Goal: Find specific page/section: Find specific page/section

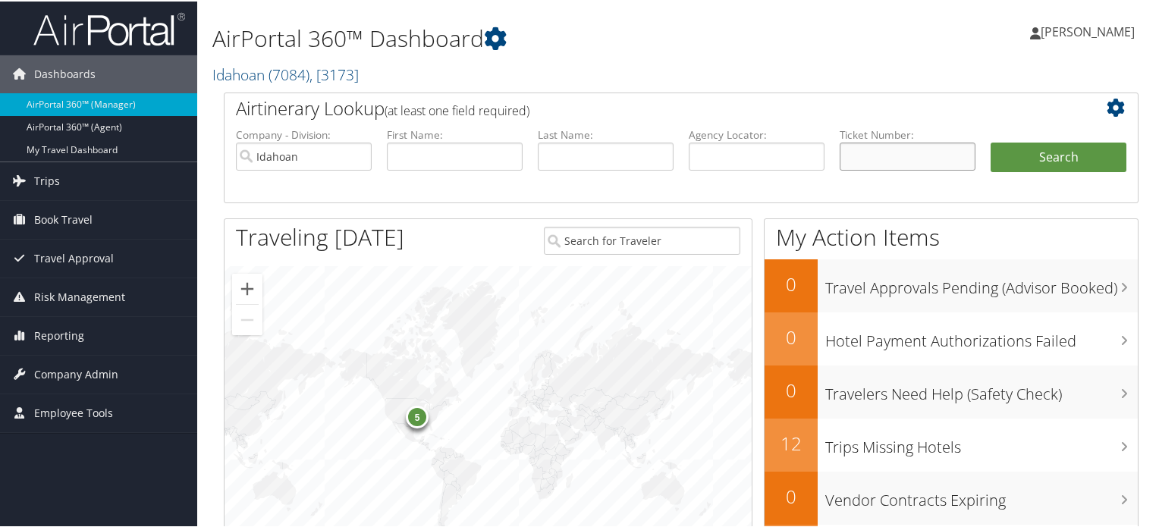
click at [873, 144] on input "text" at bounding box center [908, 155] width 136 height 28
click at [333, 159] on input "Idahoan" at bounding box center [304, 155] width 136 height 28
click at [774, 154] on input "text" at bounding box center [757, 155] width 136 height 28
paste input "D9PFDY"
type input "D9PFDY"
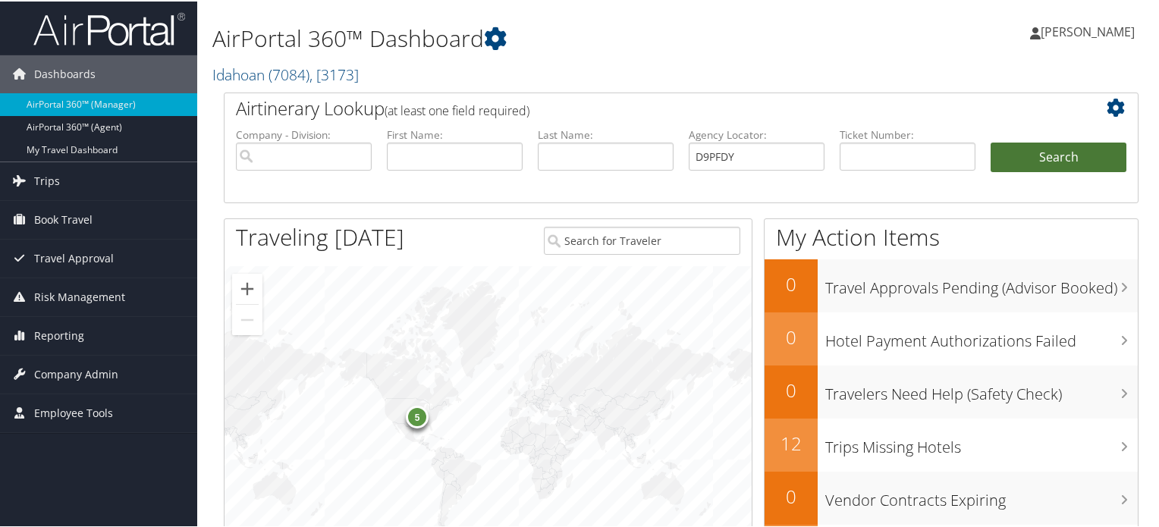
click at [1047, 145] on button "Search" at bounding box center [1059, 156] width 136 height 30
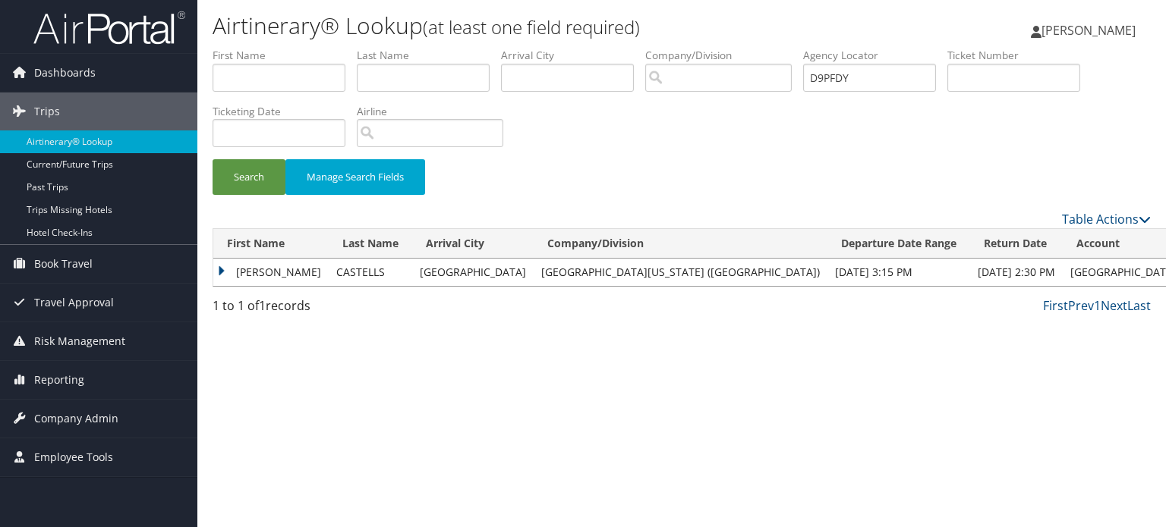
click at [222, 266] on td "MANUEL" at bounding box center [270, 272] width 115 height 27
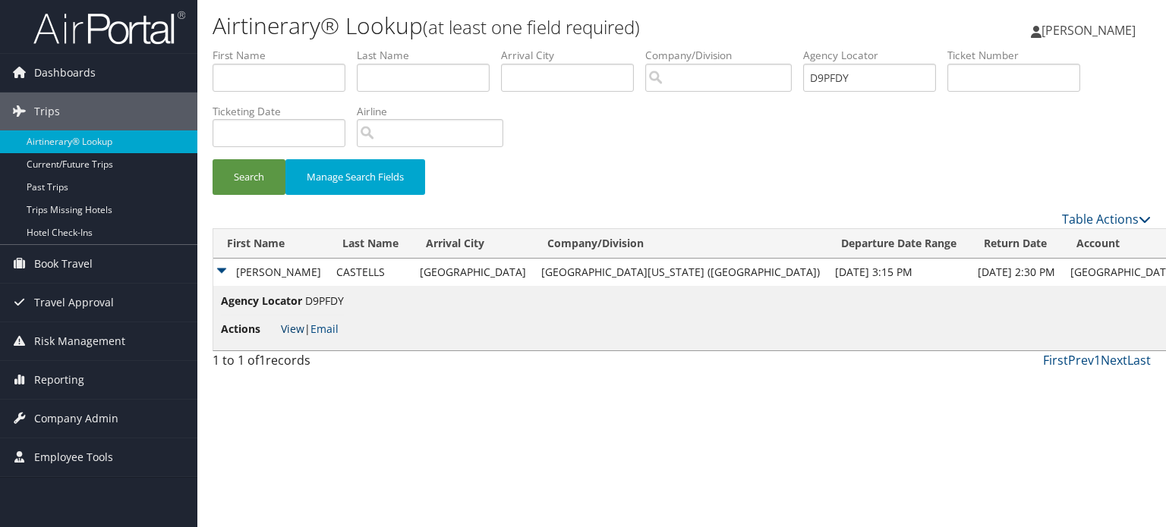
click at [291, 330] on link "View" at bounding box center [293, 329] width 24 height 14
click at [85, 412] on span "Company Admin" at bounding box center [76, 419] width 84 height 38
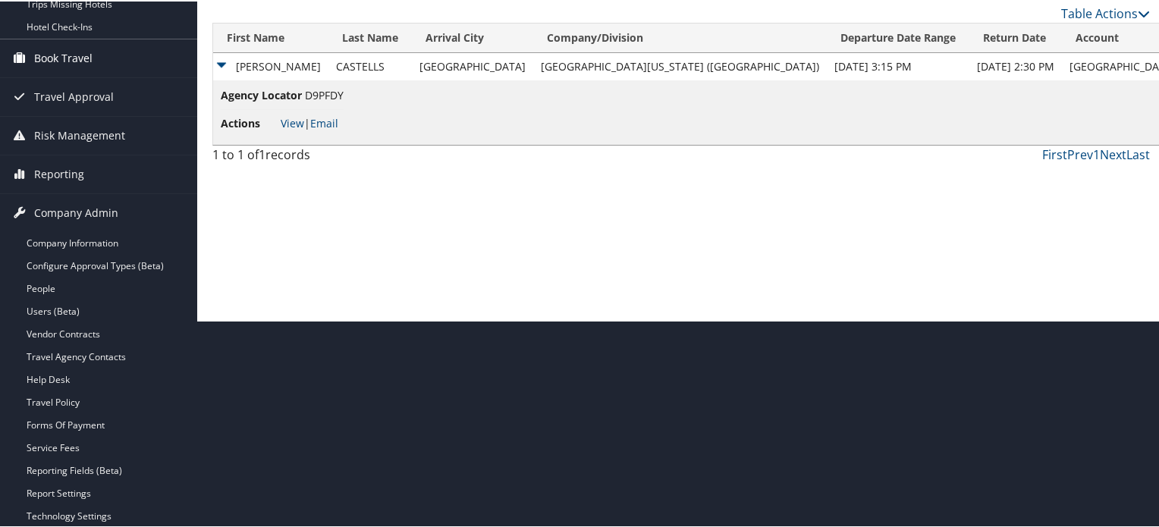
scroll to position [152, 0]
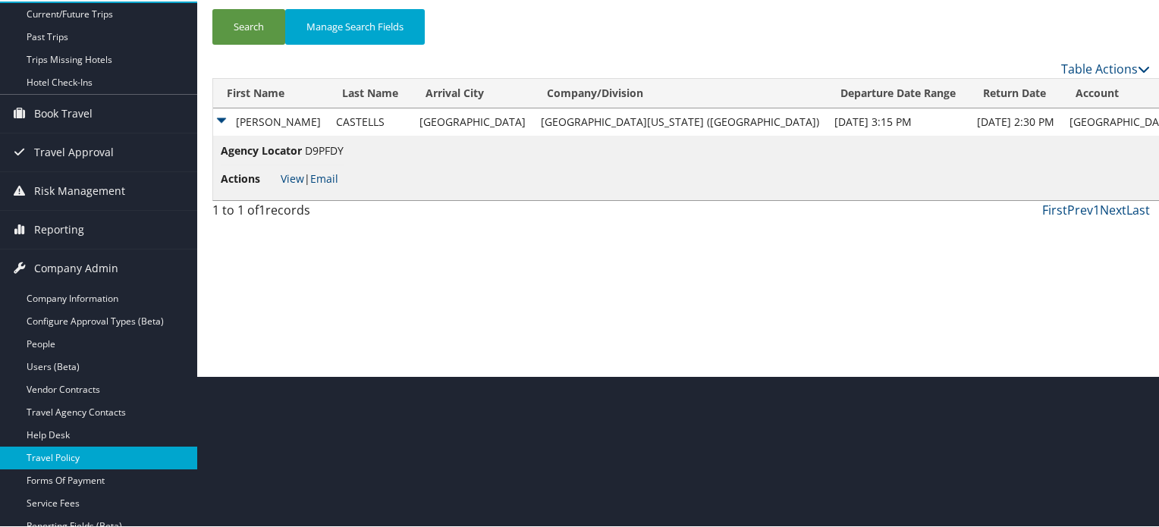
click at [94, 458] on link "Travel Policy" at bounding box center [98, 456] width 197 height 23
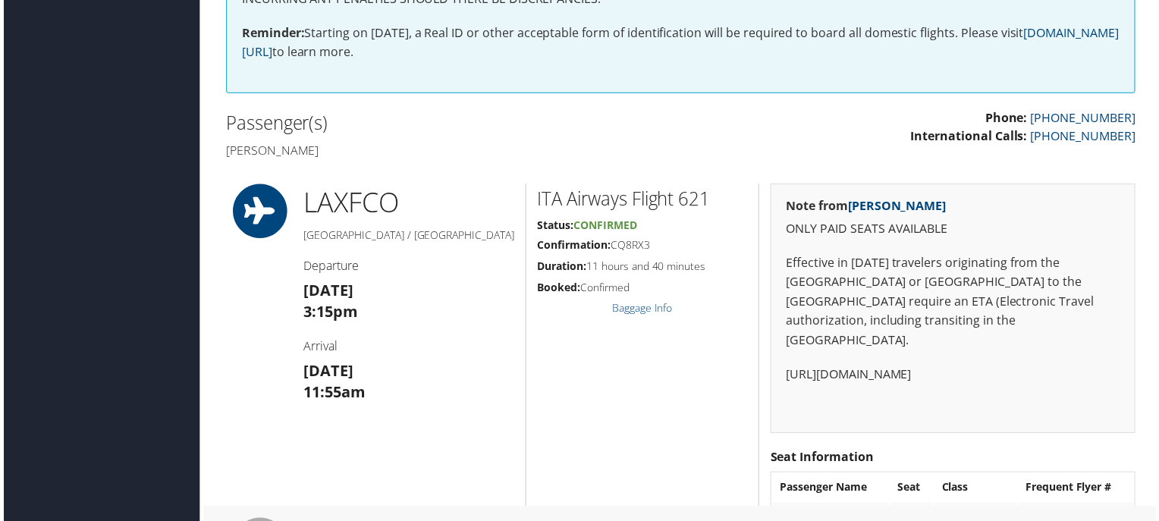
scroll to position [531, 0]
click at [792, 229] on p "ONLY PAID SEATS AVAILABLE" at bounding box center [955, 231] width 335 height 20
drag, startPoint x: 792, startPoint y: 229, endPoint x: 895, endPoint y: 227, distance: 103.2
click at [895, 227] on p "ONLY PAID SEATS AVAILABLE" at bounding box center [955, 231] width 335 height 20
click at [873, 310] on p "Effective in [DATE] travelers originating from the [GEOGRAPHIC_DATA] or [GEOGRA…" at bounding box center [955, 304] width 335 height 97
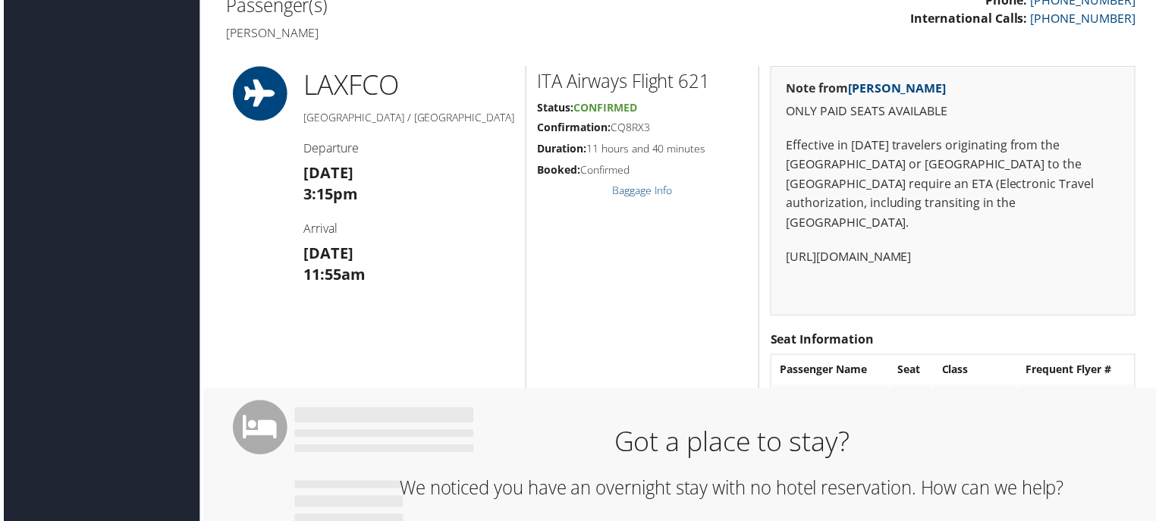
scroll to position [607, 0]
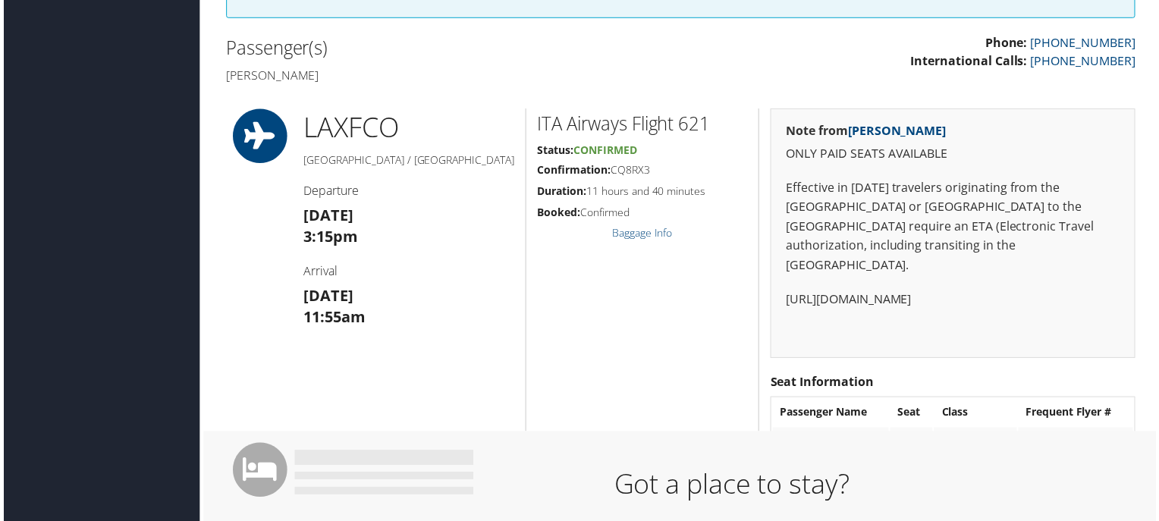
click at [802, 154] on p "ONLY PAID SEATS AVAILABLE" at bounding box center [955, 155] width 335 height 20
drag, startPoint x: 802, startPoint y: 154, endPoint x: 928, endPoint y: 154, distance: 126.0
click at [928, 154] on p "ONLY PAID SEATS AVAILABLE" at bounding box center [955, 155] width 335 height 20
click at [1036, 154] on p "ONLY PAID SEATS AVAILABLE" at bounding box center [955, 155] width 335 height 20
click at [782, 150] on div "Note from Iqbal Ansari ONLY PAID SEATS AVAILABLE Effective in 2025 travelers or…" at bounding box center [955, 234] width 367 height 251
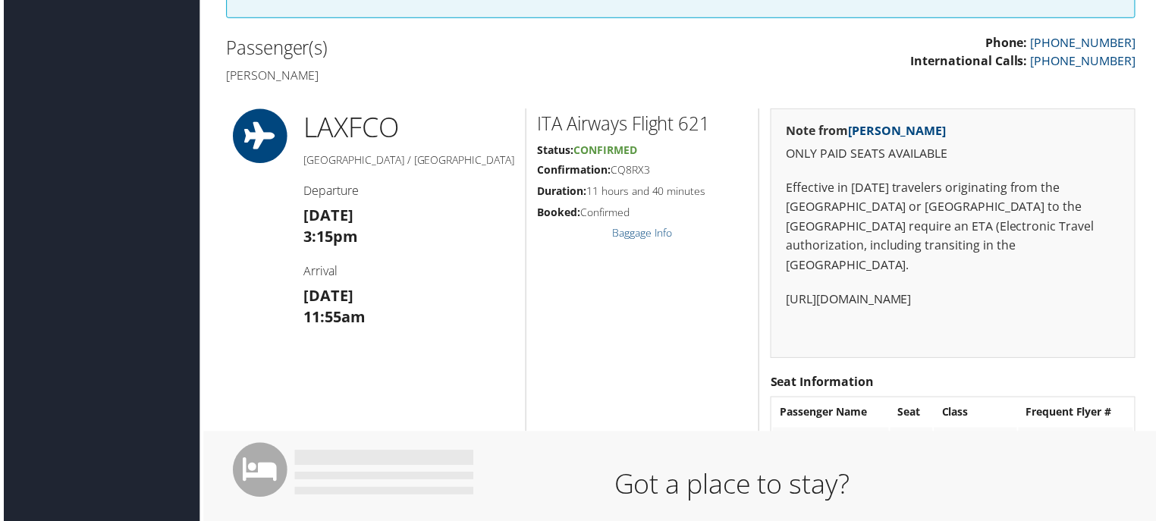
click at [798, 155] on p "ONLY PAID SEATS AVAILABLE" at bounding box center [955, 155] width 335 height 20
drag, startPoint x: 798, startPoint y: 155, endPoint x: 955, endPoint y: 155, distance: 157.1
click at [955, 155] on p "ONLY PAID SEATS AVAILABLE" at bounding box center [955, 155] width 335 height 20
click at [977, 150] on p "ONLY PAID SEATS AVAILABLE" at bounding box center [955, 155] width 335 height 20
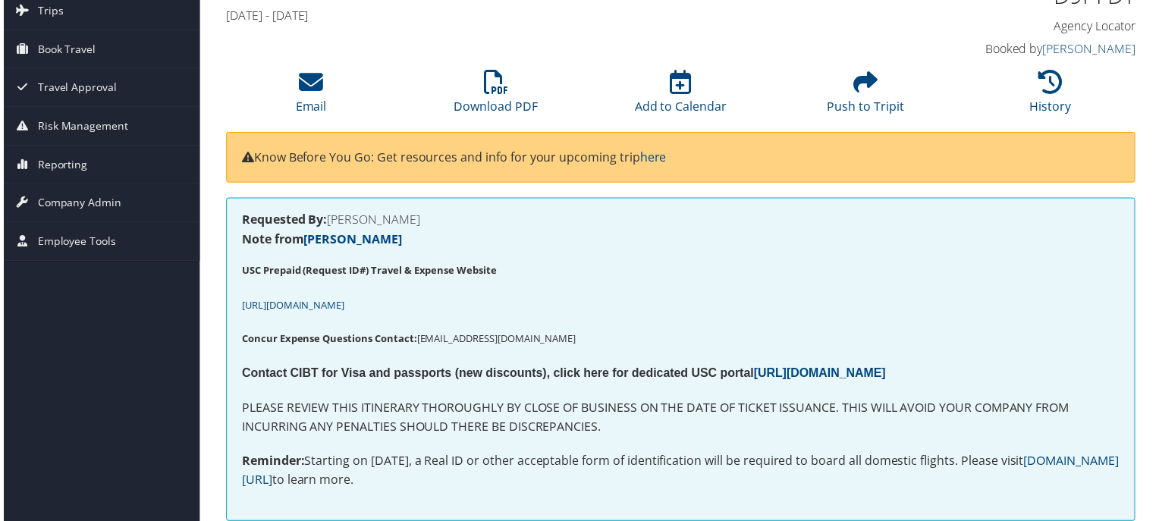
scroll to position [0, 0]
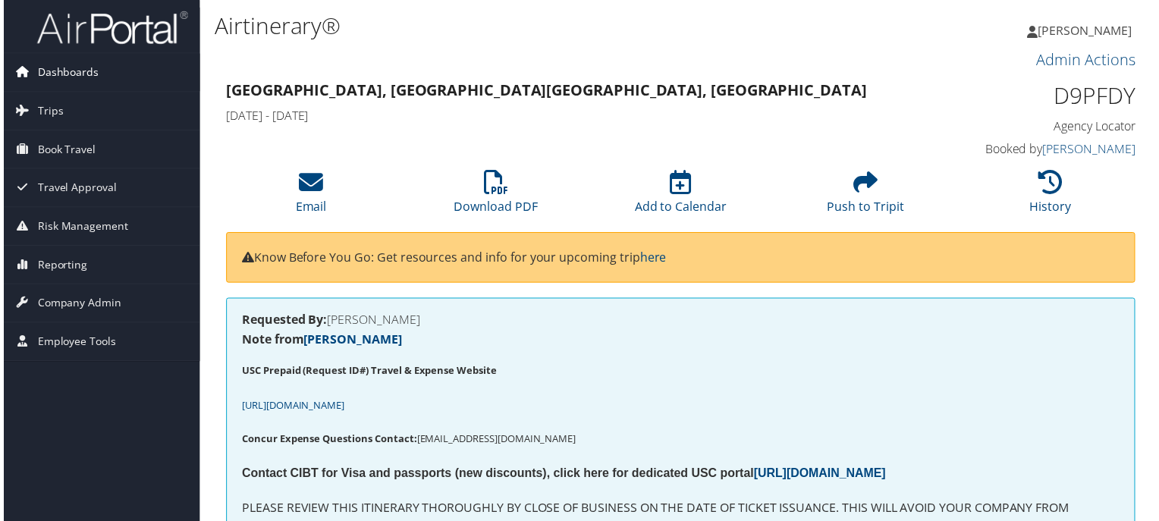
click at [62, 83] on span "Dashboards" at bounding box center [64, 73] width 61 height 38
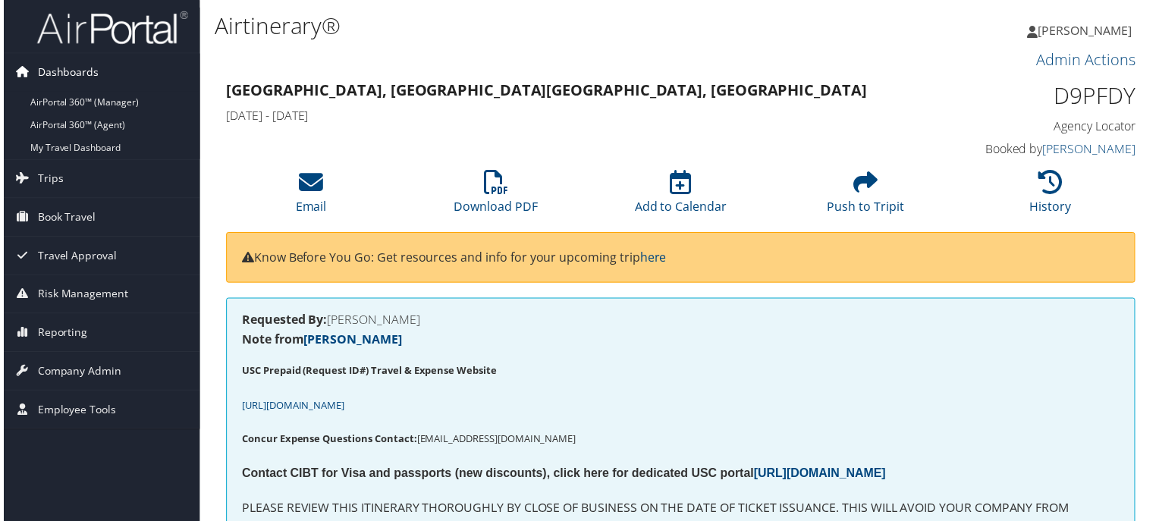
click at [62, 82] on span "Dashboards" at bounding box center [64, 73] width 61 height 38
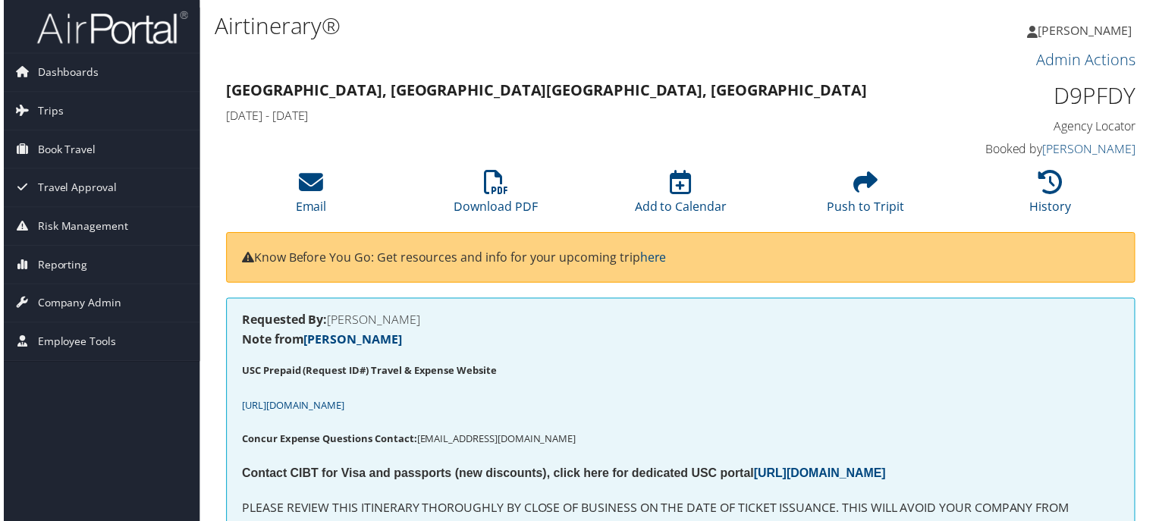
click at [577, 59] on h3 "Admin Actions" at bounding box center [681, 60] width 915 height 21
click at [685, 84] on h3 "Los Angeles, CA Rome, Italy" at bounding box center [564, 90] width 681 height 21
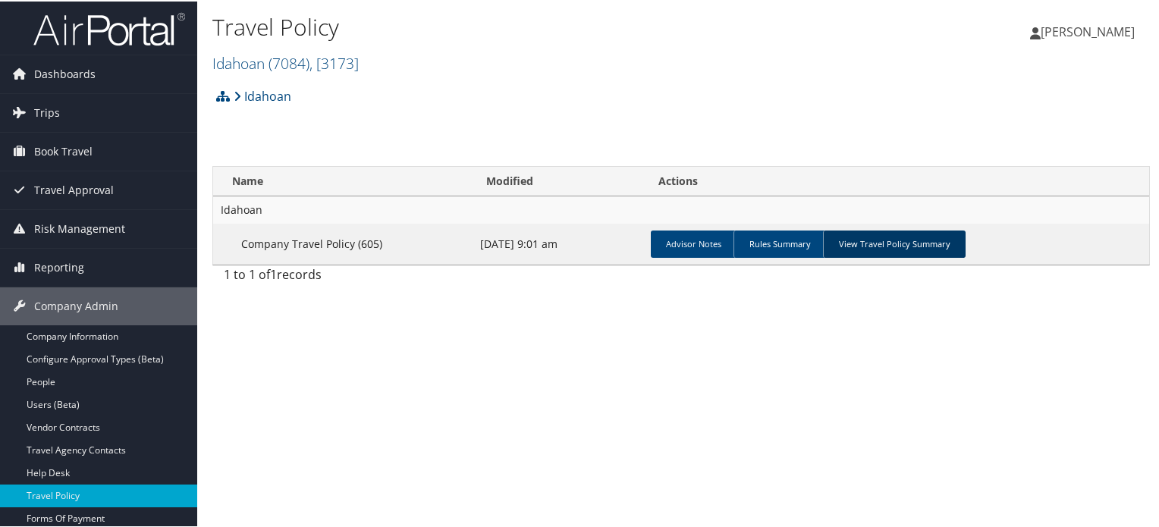
click at [910, 241] on link "View Travel Policy Summary" at bounding box center [894, 242] width 143 height 27
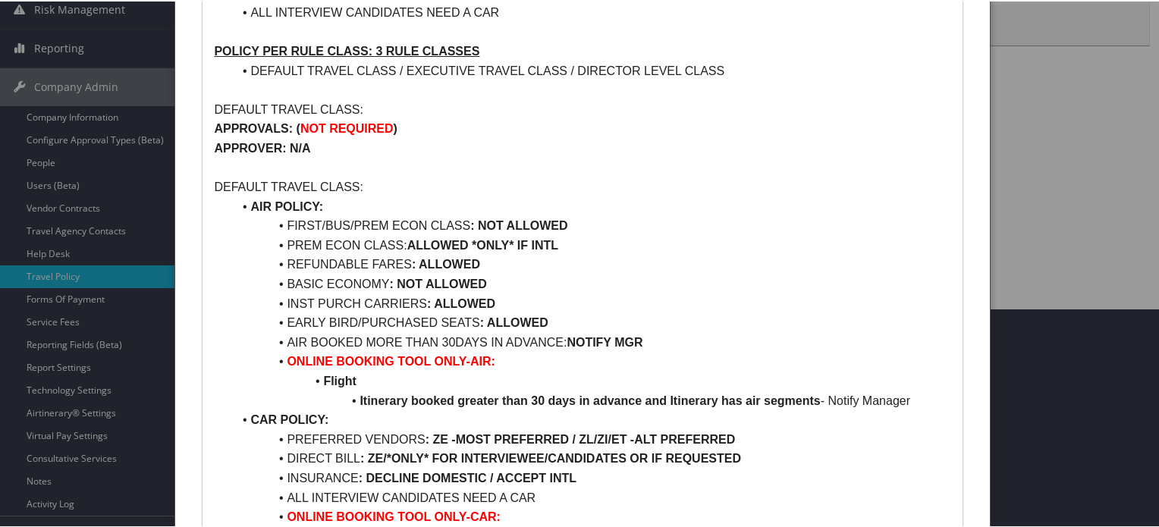
scroll to position [228, 0]
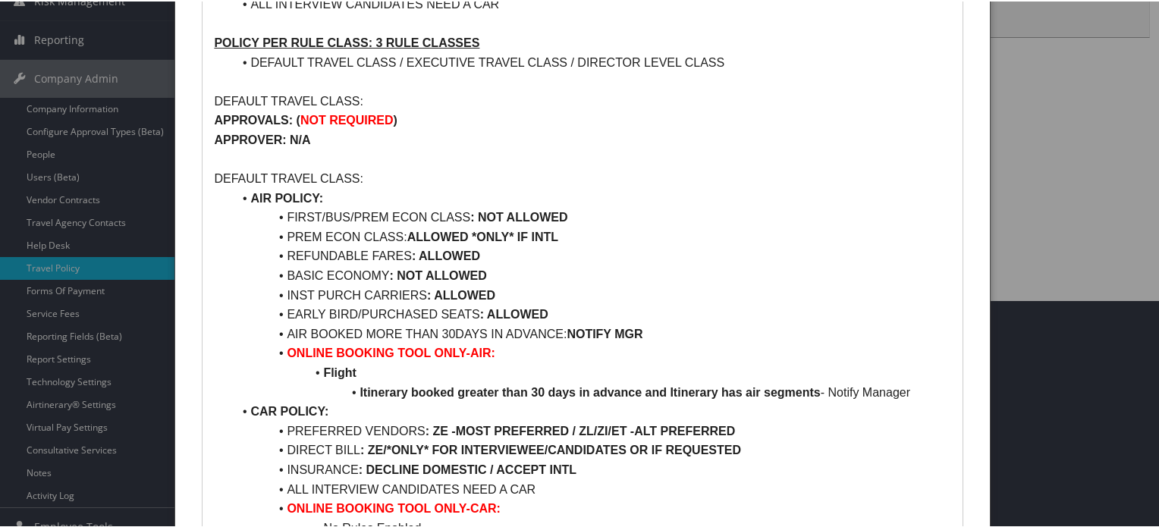
drag, startPoint x: 590, startPoint y: 215, endPoint x: 240, endPoint y: 215, distance: 349.8
click at [240, 215] on li "FIRST/BUS/PREM ECON CLASS : NOT ALLOWED" at bounding box center [591, 216] width 719 height 20
click at [386, 156] on p at bounding box center [582, 159] width 737 height 20
click at [312, 118] on strong "NOT REQUIRED" at bounding box center [346, 118] width 93 height 13
drag, startPoint x: 312, startPoint y: 118, endPoint x: 350, endPoint y: 118, distance: 37.9
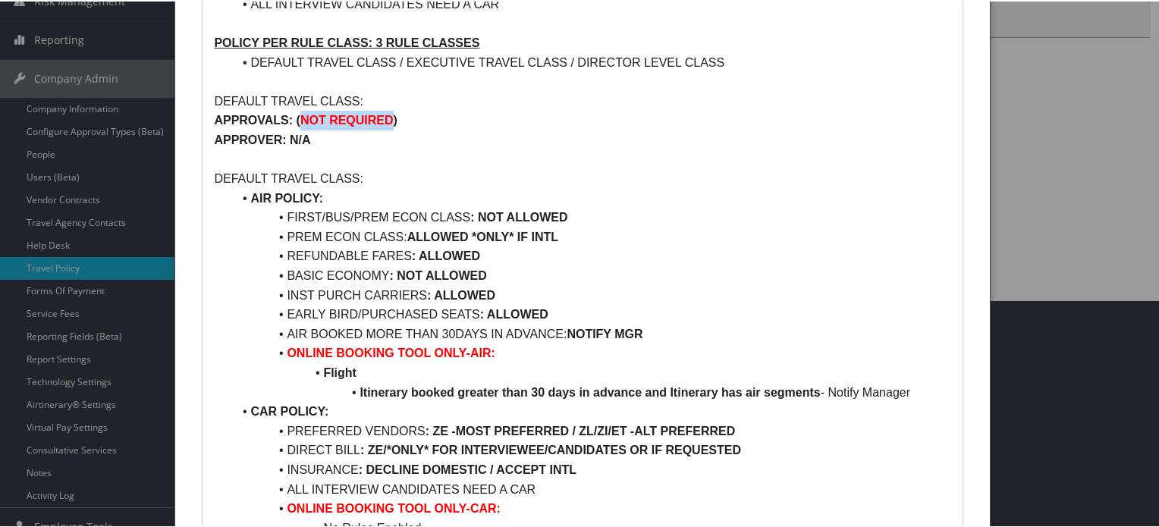
click at [350, 118] on strong "NOT REQUIRED" at bounding box center [346, 118] width 93 height 13
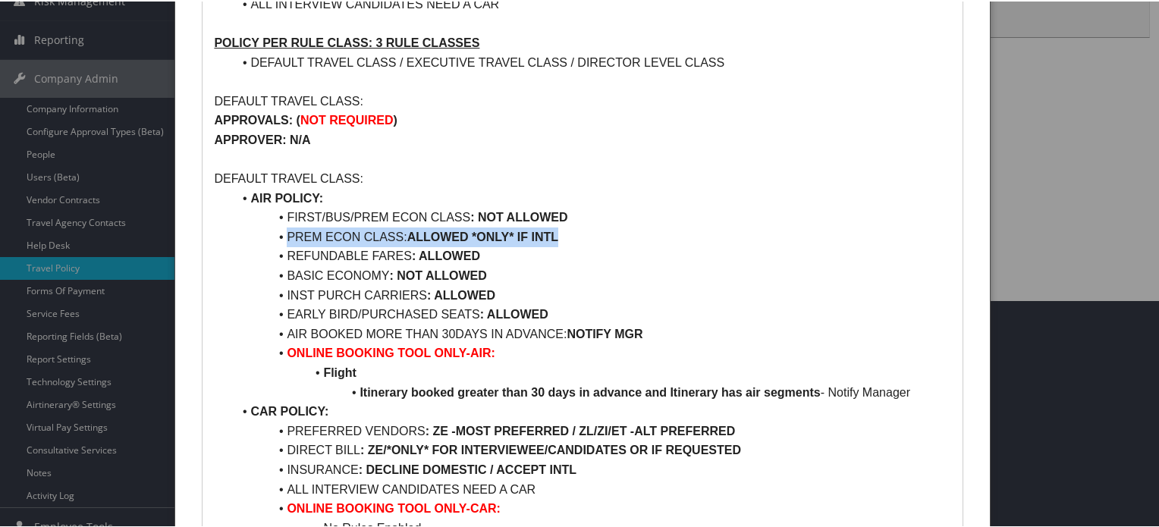
drag, startPoint x: 590, startPoint y: 239, endPoint x: 232, endPoint y: 226, distance: 357.6
click at [232, 226] on li "PREM ECON CLASS: ALLOWED *ONLY* IF INTL" at bounding box center [591, 236] width 719 height 20
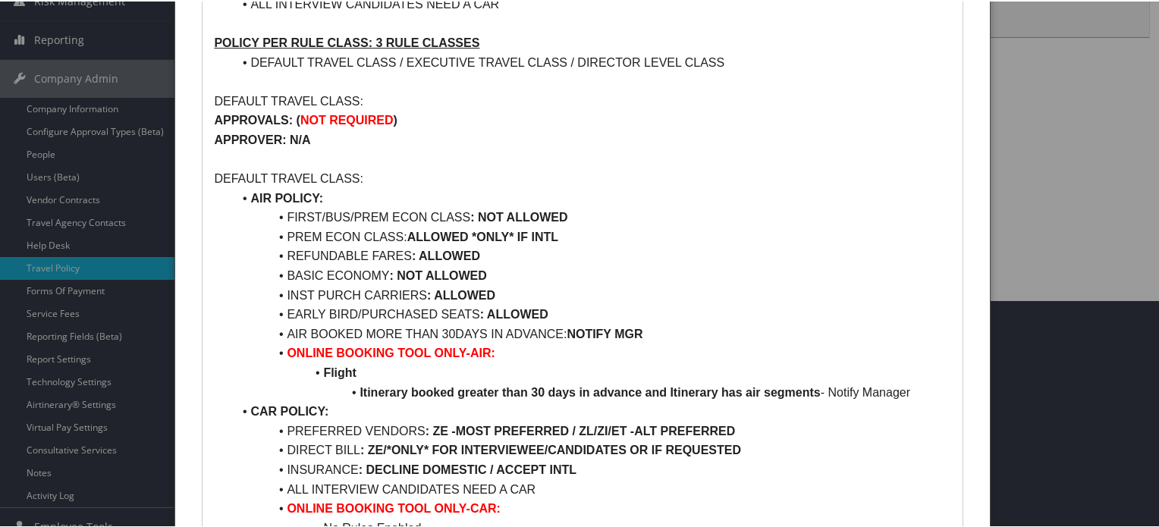
click at [582, 306] on li "EARLY BIRD/PURCHASED SEATS : ALLOWED" at bounding box center [591, 314] width 719 height 20
click at [436, 254] on strong ": ALLOWED" at bounding box center [446, 254] width 68 height 13
drag, startPoint x: 436, startPoint y: 254, endPoint x: 341, endPoint y: 257, distance: 94.9
click at [341, 257] on li "REFUNDABLE FARES : ALLOWED" at bounding box center [591, 255] width 719 height 20
click at [525, 257] on li "REFUNDABLE FARES : ALLOWED" at bounding box center [591, 255] width 719 height 20
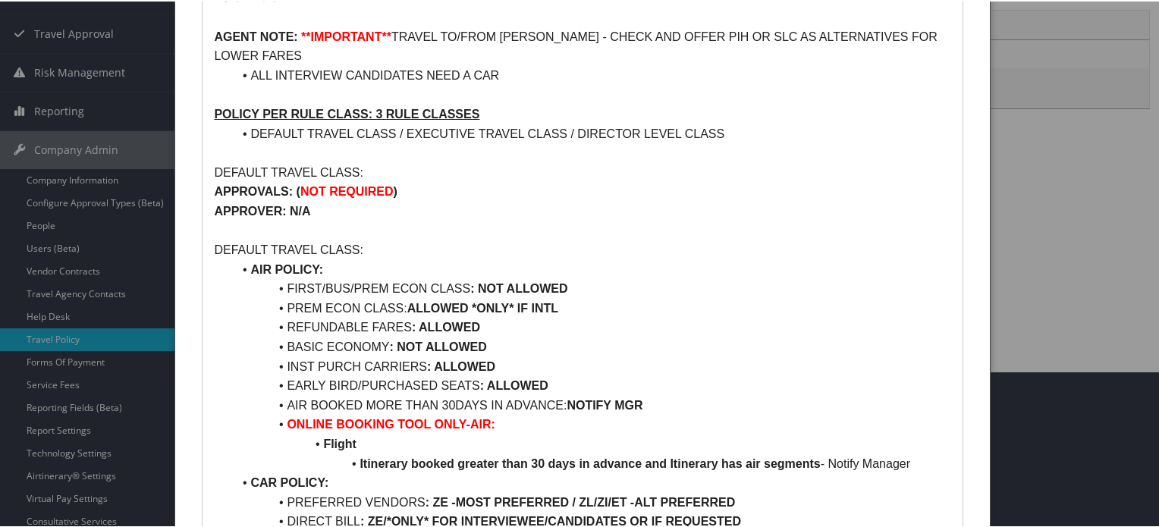
scroll to position [0, 0]
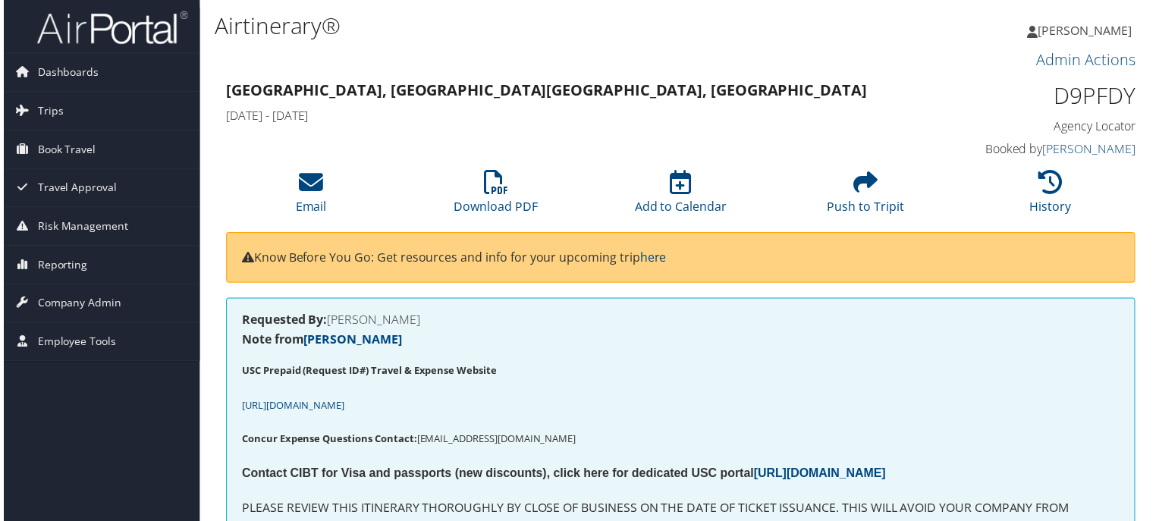
click at [1095, 94] on h1 "D9PFDY" at bounding box center [1033, 96] width 212 height 32
copy h1 "D9PFDY"
click at [81, 75] on span "Dashboards" at bounding box center [64, 73] width 61 height 38
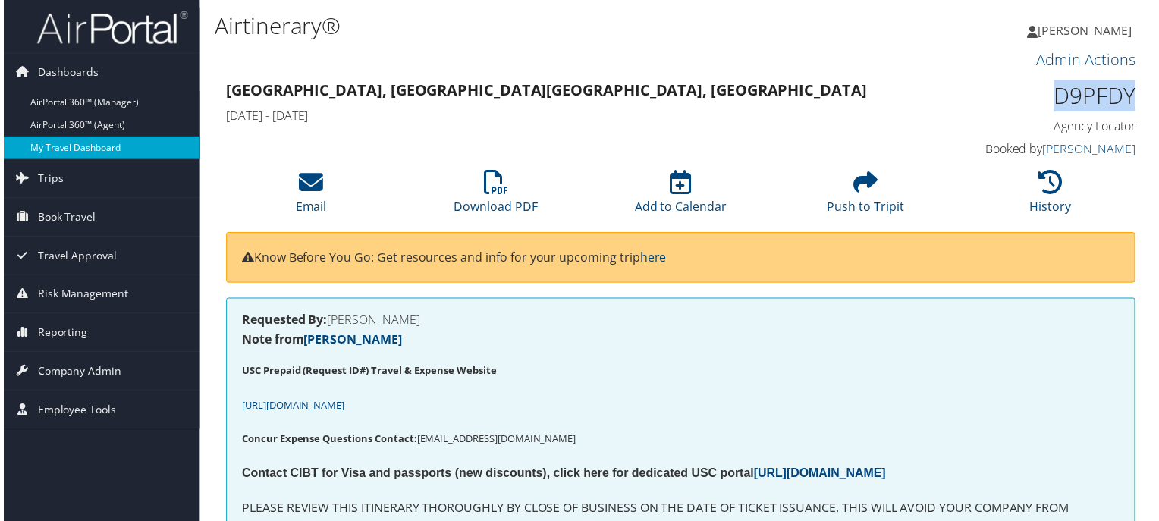
click at [80, 146] on link "My Travel Dashboard" at bounding box center [98, 148] width 197 height 23
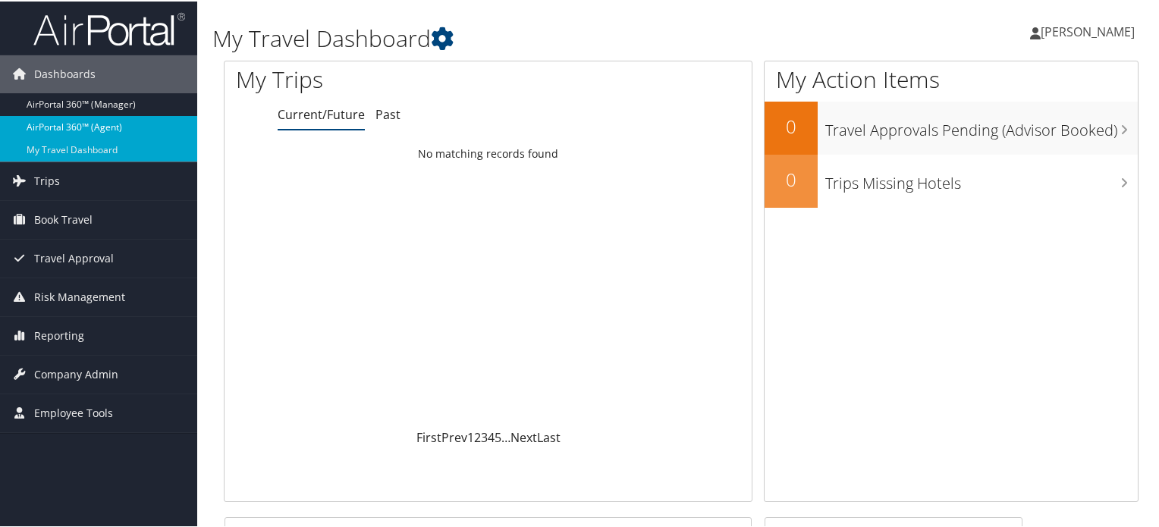
click at [134, 124] on link "AirPortal 360™ (Agent)" at bounding box center [98, 126] width 197 height 23
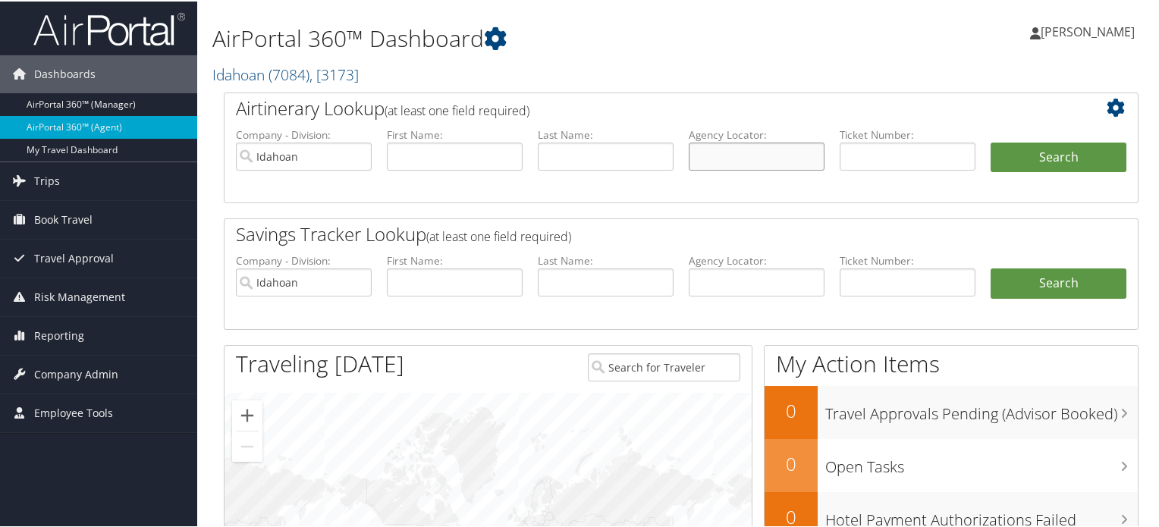
click at [740, 160] on input "text" at bounding box center [757, 155] width 136 height 28
paste input "D9PFDY"
type input "D9PFDY"
click at [1011, 162] on button "Search" at bounding box center [1059, 156] width 136 height 30
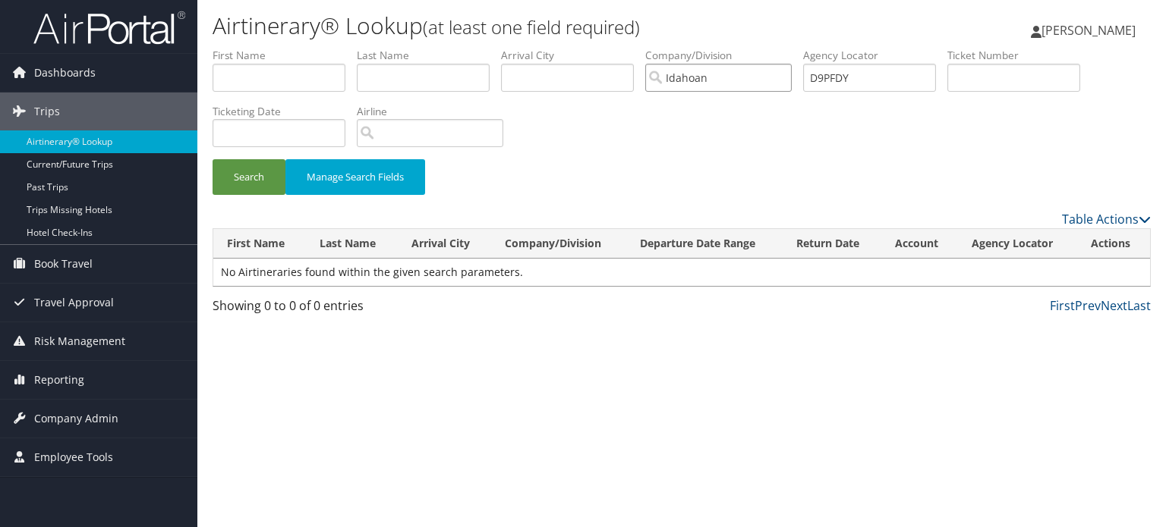
drag, startPoint x: 747, startPoint y: 81, endPoint x: 649, endPoint y: 80, distance: 98.6
click at [653, 81] on input "Idahoan" at bounding box center [718, 78] width 146 height 28
click at [684, 176] on div "Search Manage Search Fields" at bounding box center [681, 184] width 961 height 51
click at [256, 168] on button "Search" at bounding box center [248, 177] width 73 height 36
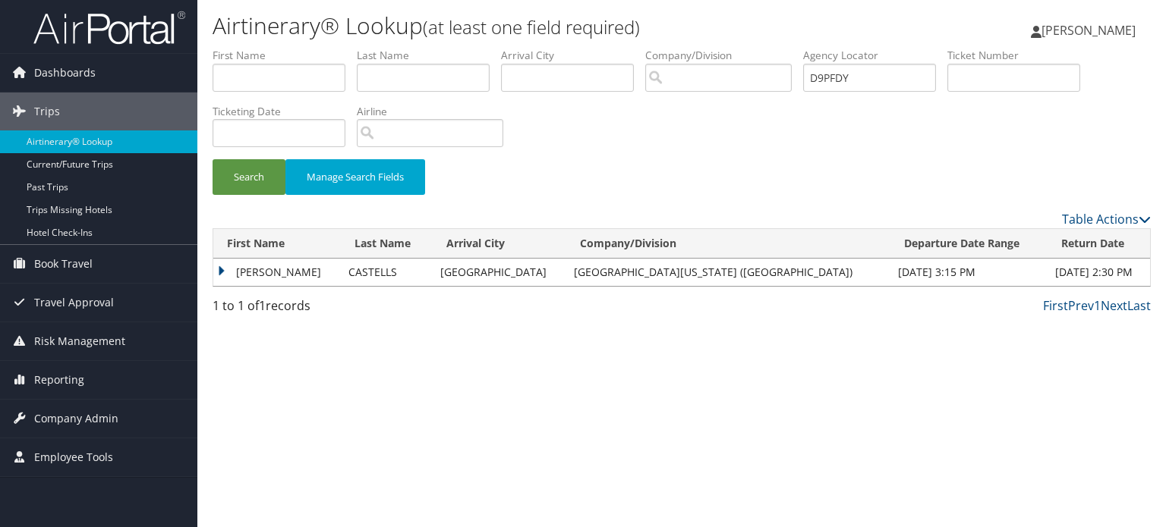
click at [223, 266] on td "MANUEL" at bounding box center [276, 272] width 127 height 27
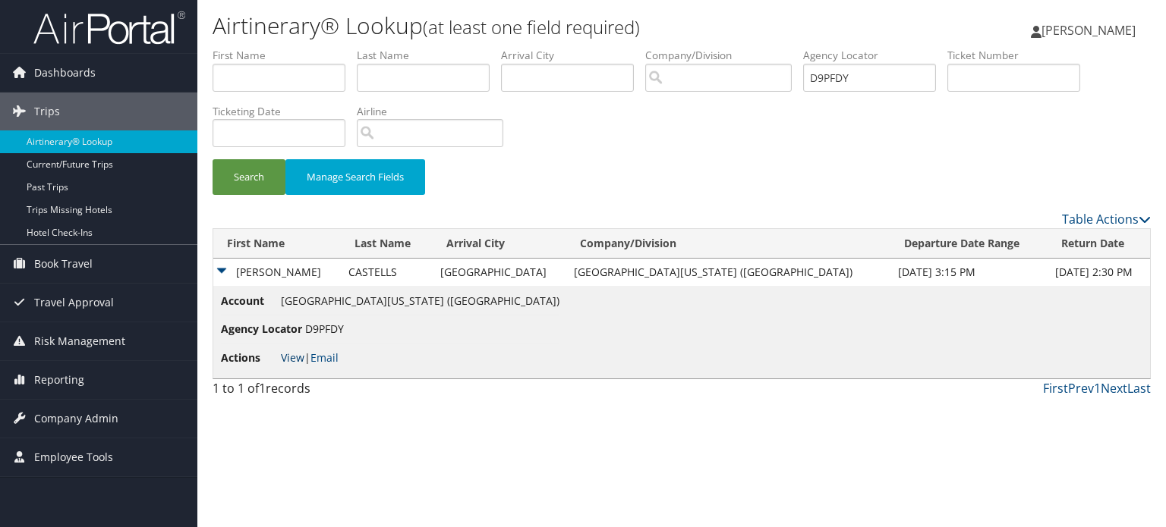
click at [288, 357] on link "View" at bounding box center [293, 358] width 24 height 14
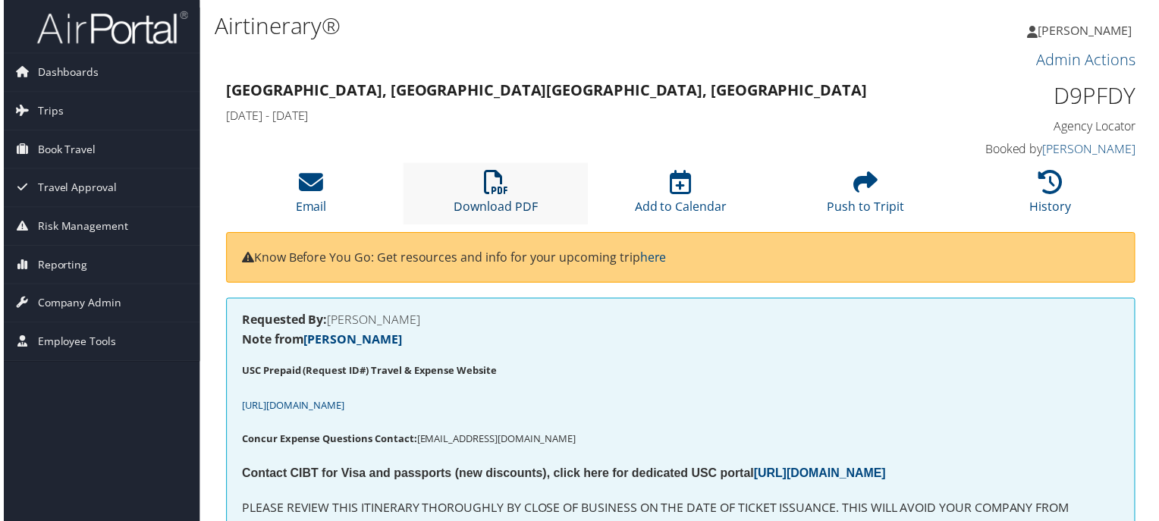
click at [492, 190] on icon at bounding box center [495, 183] width 24 height 24
